Goal: Find specific page/section: Find specific page/section

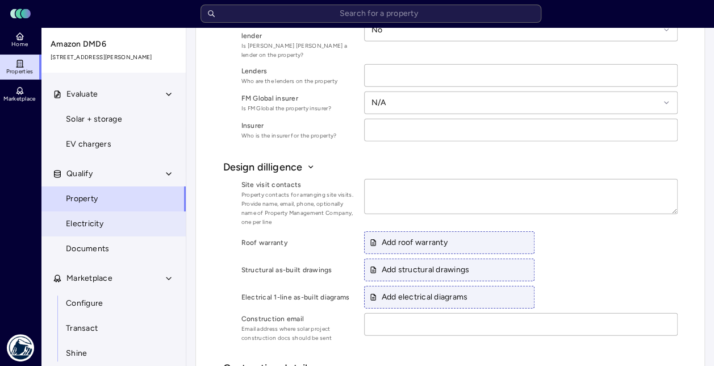
scroll to position [1476, 0]
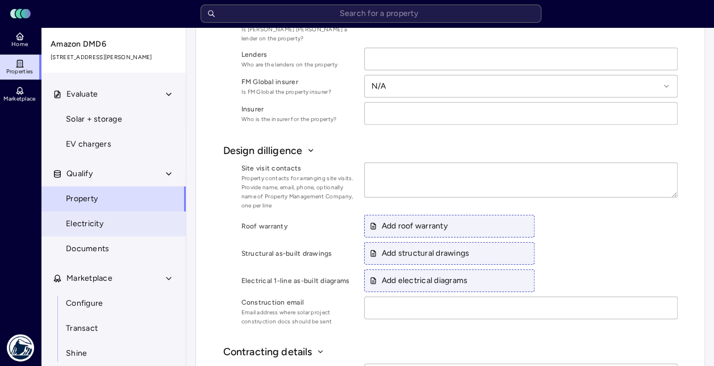
click at [86, 231] on link "Electricity" at bounding box center [113, 223] width 145 height 25
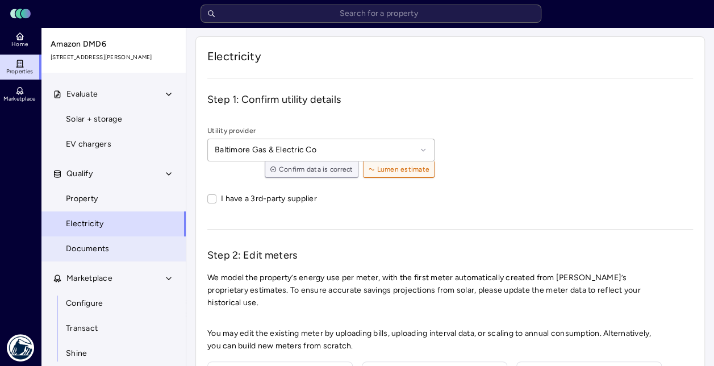
click at [117, 256] on link "Documents" at bounding box center [113, 248] width 145 height 25
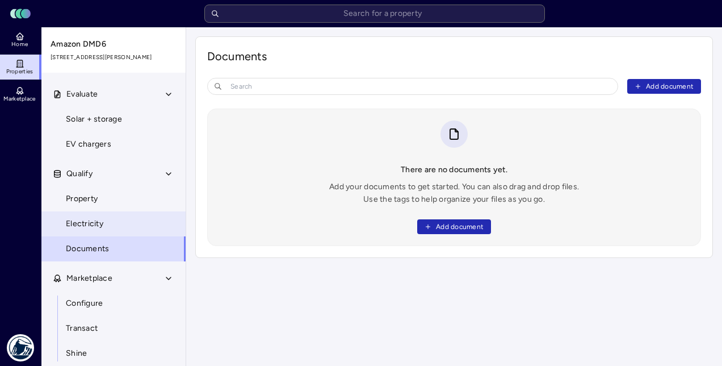
click at [114, 223] on link "Electricity" at bounding box center [113, 223] width 145 height 25
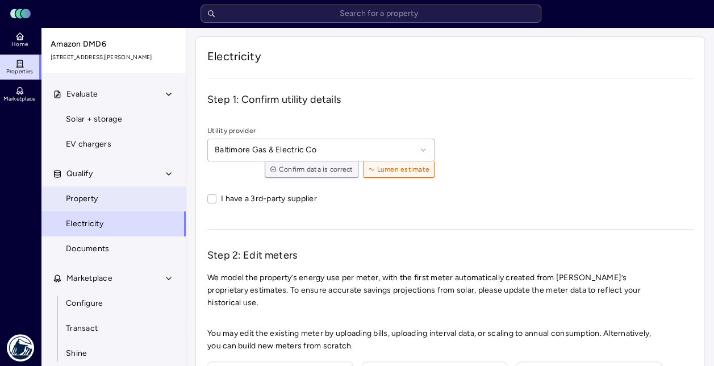
click at [105, 199] on link "Property" at bounding box center [113, 198] width 145 height 25
type textarea "x"
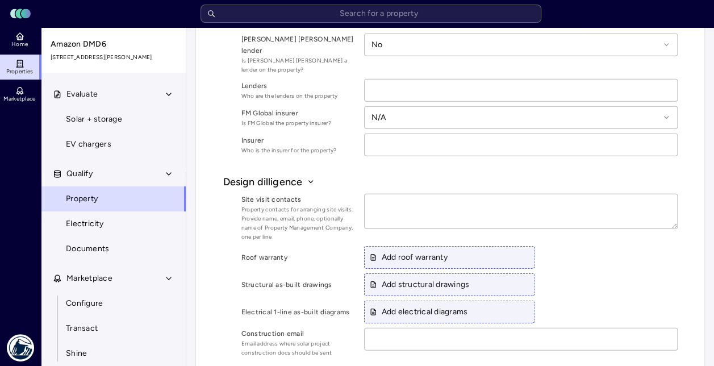
scroll to position [1476, 0]
